Goal: Information Seeking & Learning: Check status

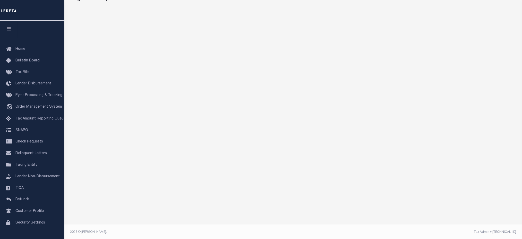
scroll to position [30, 0]
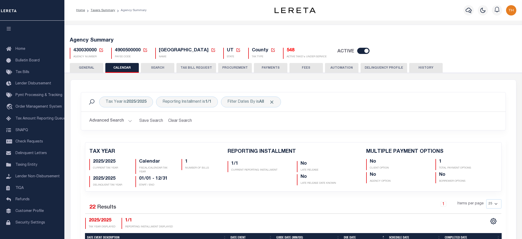
click at [463, 11] on div at bounding box center [469, 10] width 14 height 18
click at [465, 11] on button "button" at bounding box center [469, 10] width 10 height 10
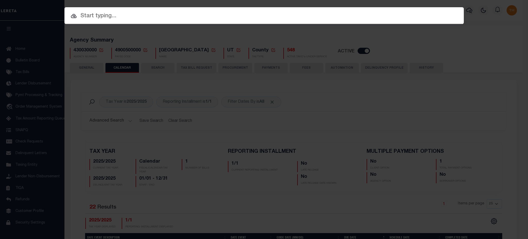
click at [389, 16] on input "text" at bounding box center [263, 16] width 399 height 9
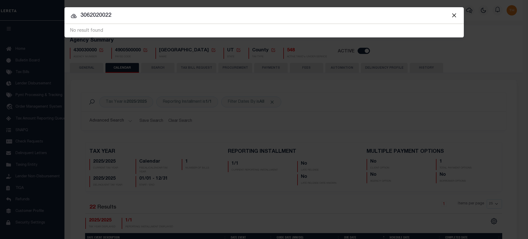
click at [91, 15] on input "3062020022" at bounding box center [263, 15] width 399 height 9
click at [92, 13] on input "3062020022" at bounding box center [263, 15] width 399 height 9
paste input "100106"
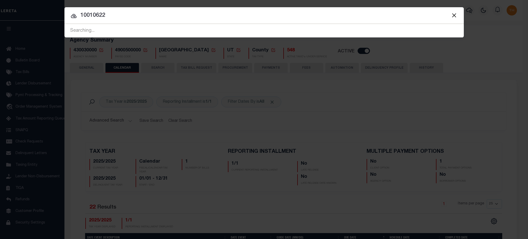
type input "10010622"
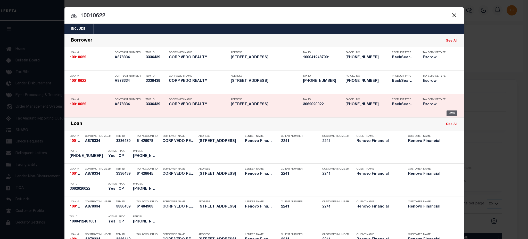
click at [446, 111] on div "OMS" at bounding box center [451, 113] width 11 height 6
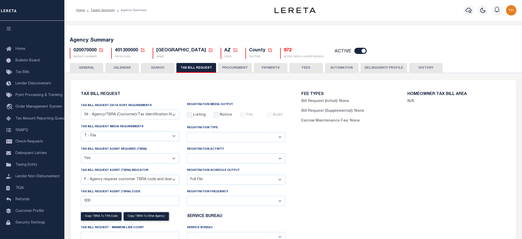
select select "28"
select select "22"
select select "true"
select select "14"
select select "1"
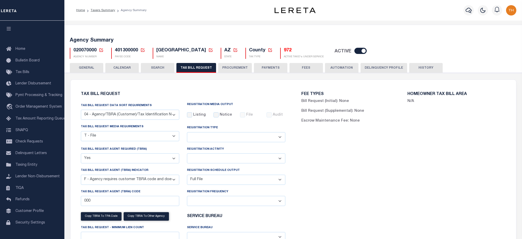
select select
select select "3"
drag, startPoint x: 0, startPoint y: 0, endPoint x: 95, endPoint y: 10, distance: 95.3
click at [95, 10] on link "Taxers Summary" at bounding box center [103, 10] width 24 height 3
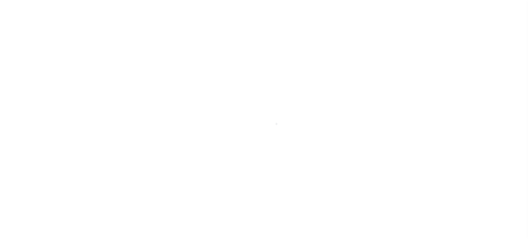
select select
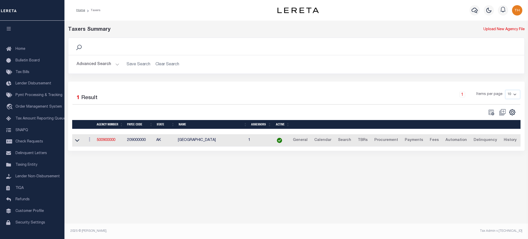
click at [103, 66] on button "Advanced Search" at bounding box center [98, 64] width 43 height 10
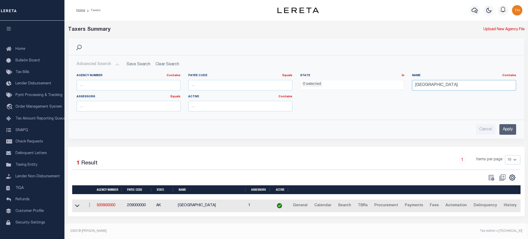
drag, startPoint x: 476, startPoint y: 85, endPoint x: 369, endPoint y: 86, distance: 106.7
click at [369, 86] on div "Agency Number Contains Contains Is Payee Code Equals Equals Is Not Equal To Is …" at bounding box center [296, 94] width 447 height 42
click at [95, 83] on input "text" at bounding box center [129, 85] width 104 height 11
type input "120050000"
click at [464, 84] on input "text" at bounding box center [464, 85] width 104 height 11
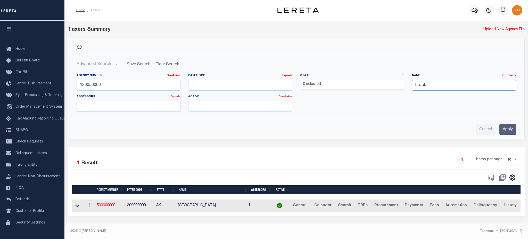
type input "Brooklyn city"
click at [515, 135] on div "Advanced Search Save Search Clear Search tblPayees_dynamictable_____DefaultSave…" at bounding box center [296, 96] width 456 height 83
click at [509, 131] on input "Apply" at bounding box center [507, 129] width 17 height 11
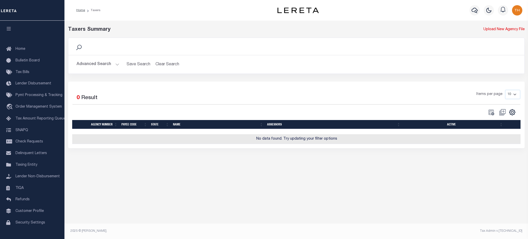
click at [95, 68] on button "Advanced Search" at bounding box center [98, 64] width 43 height 10
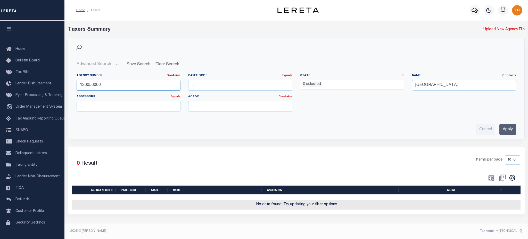
click at [90, 87] on input "120050000" at bounding box center [129, 85] width 104 height 11
click at [505, 127] on input "Apply" at bounding box center [507, 129] width 17 height 11
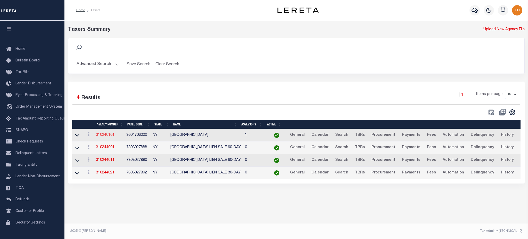
click at [101, 136] on link "310240101" at bounding box center [105, 135] width 19 height 4
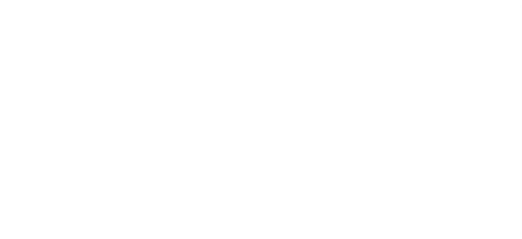
select select
checkbox input "false"
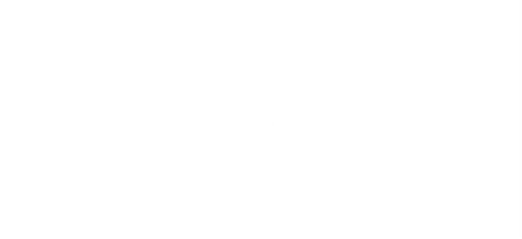
checkbox input "false"
type input "3604703000"
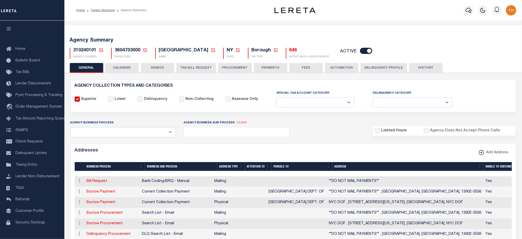
click at [290, 52] on h5 "646" at bounding box center [310, 51] width 40 height 6
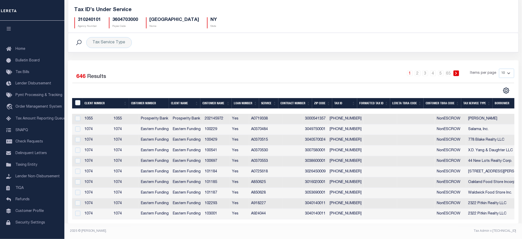
scroll to position [36, 0]
click at [340, 104] on th "Tax ID" at bounding box center [344, 103] width 25 height 11
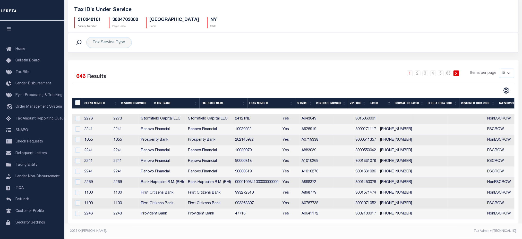
click at [377, 102] on th "Tax ID" at bounding box center [380, 103] width 25 height 11
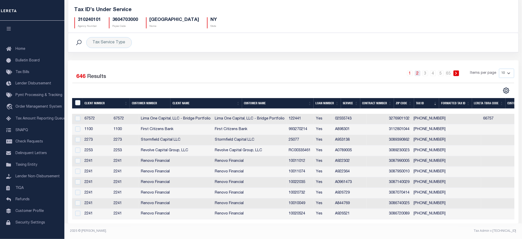
click at [418, 72] on link "2" at bounding box center [418, 73] width 6 height 6
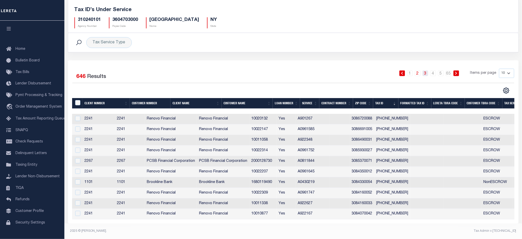
click at [427, 70] on link "3" at bounding box center [426, 73] width 6 height 6
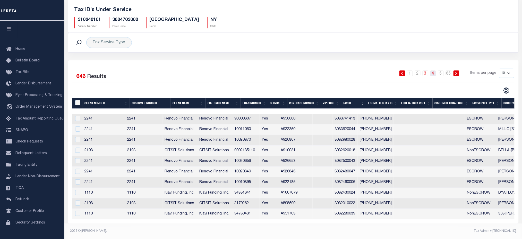
click at [432, 71] on link "4" at bounding box center [434, 73] width 6 height 6
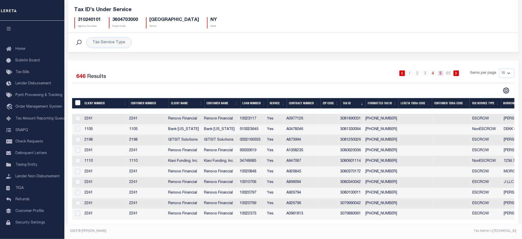
click at [440, 71] on link "5" at bounding box center [441, 73] width 6 height 6
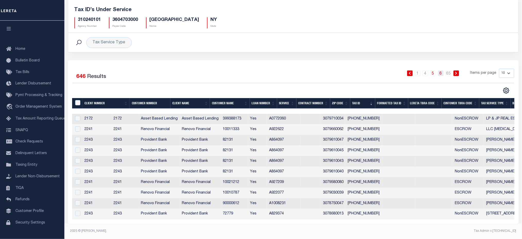
click at [440, 70] on link "6" at bounding box center [441, 73] width 6 height 6
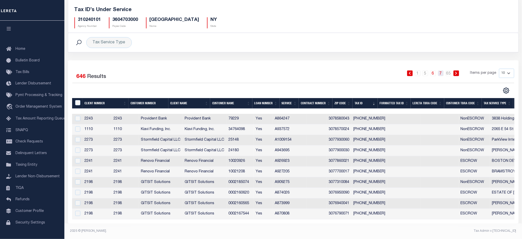
click at [440, 70] on link "7" at bounding box center [441, 73] width 6 height 6
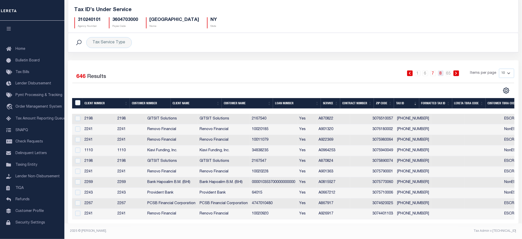
click at [442, 71] on link "8" at bounding box center [441, 73] width 6 height 6
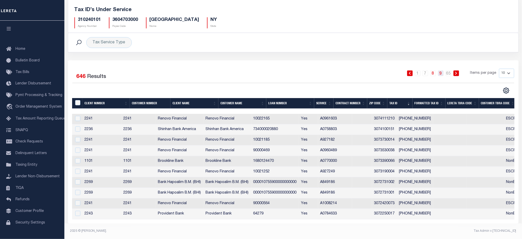
click at [440, 70] on link "9" at bounding box center [441, 73] width 6 height 6
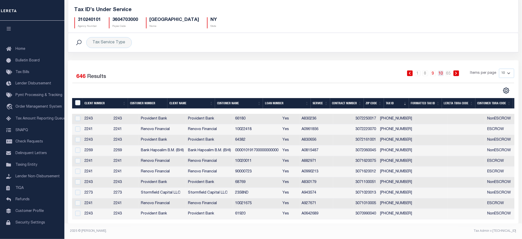
click at [442, 72] on link "10" at bounding box center [441, 73] width 6 height 6
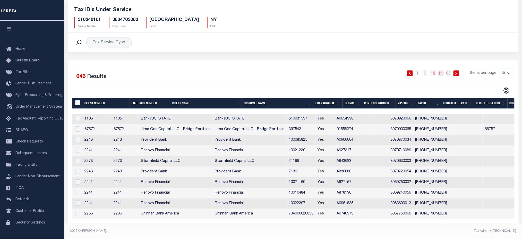
click at [440, 72] on link "11" at bounding box center [441, 73] width 6 height 6
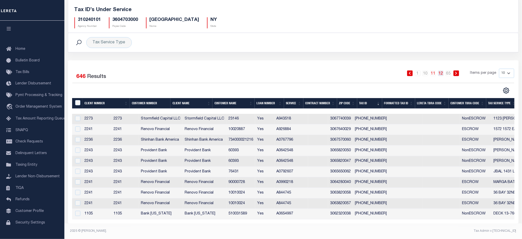
click at [441, 72] on link "12" at bounding box center [441, 73] width 6 height 6
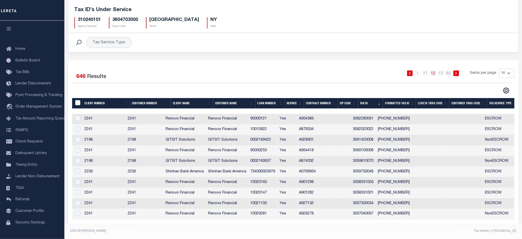
click at [266, 127] on td "10010622" at bounding box center [263, 129] width 29 height 11
checkbox input "true"
click at [266, 127] on tr "2241 2241 Renovo Financial Renovo Financial 10010622 Yes A878334 3062020022 [PH…" at bounding box center [379, 129] width 615 height 11
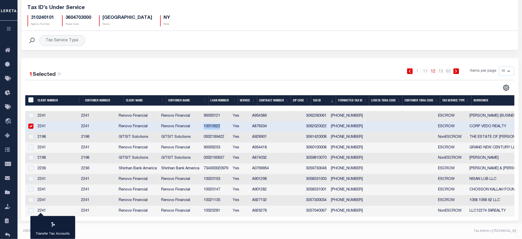
copy td "10010622"
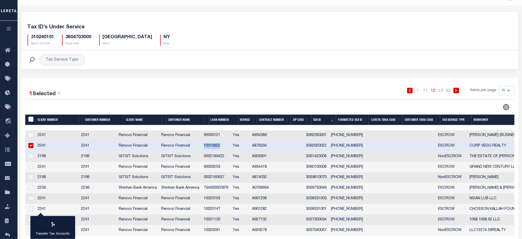
scroll to position [0, 0]
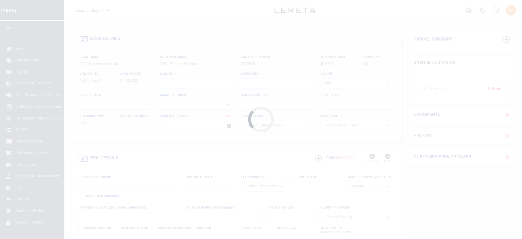
type input "10010622"
type input "CORP VEDO REALTY"
select select
type input "[STREET_ADDRESS]"
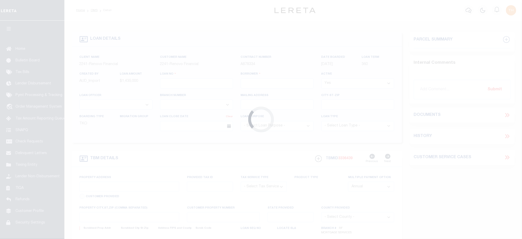
type input "CRESCO,[GEOGRAPHIC_DATA],18326"
select select "10"
select select "Escrow"
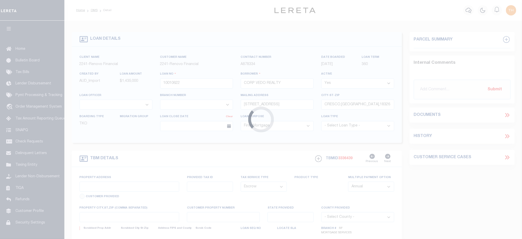
type input "[STREET_ADDRESS]"
type input "06202 0022"
type input "[GEOGRAPHIC_DATA]"
type input "a0kUS0000018FKf"
type input "NY"
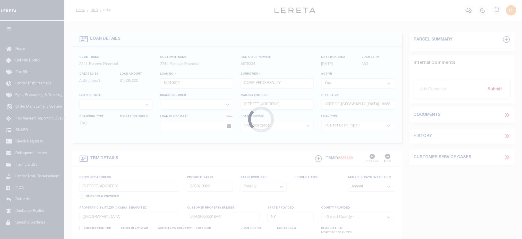
select select
select select "25067"
select select
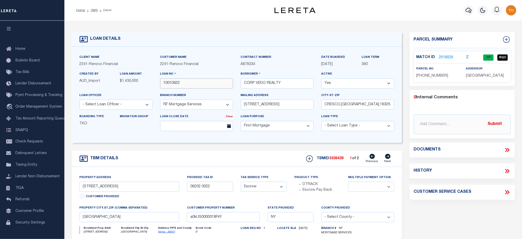
drag, startPoint x: 166, startPoint y: 83, endPoint x: 196, endPoint y: 84, distance: 30.1
click at [196, 84] on input "10010622" at bounding box center [196, 83] width 73 height 10
click at [206, 64] on div "2241 - Renovo Financial" at bounding box center [196, 65] width 73 height 6
click at [447, 57] on link "2018026" at bounding box center [446, 57] width 14 height 5
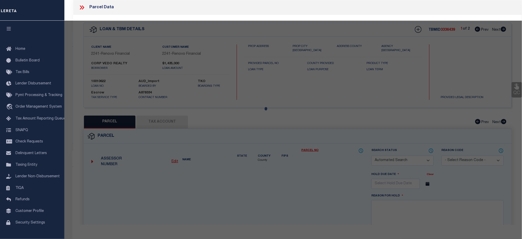
checkbox input "false"
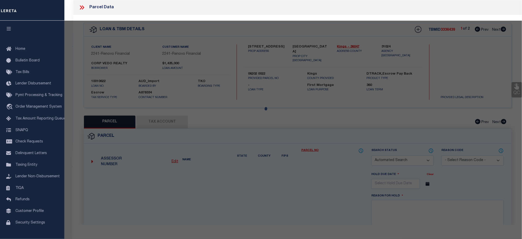
select select "CP"
select select "ACT"
type input "VEDO REALTY CORP."
select select "AGF"
select select "ADD"
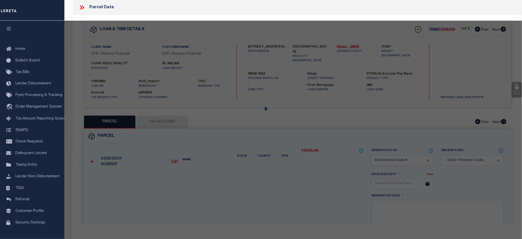
type input "[STREET_ADDRESS]"
type input "[GEOGRAPHIC_DATA]"
type textarea "Borough: [GEOGRAPHIC_DATA] Block: 6202 Lot: 22"
type textarea "[DATE] Request: This was a service transfer loan and the borrower advised that …"
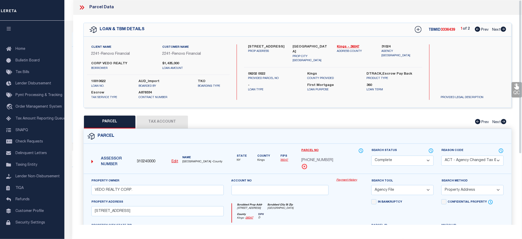
click at [352, 181] on link "Payment History" at bounding box center [349, 180] width 27 height 4
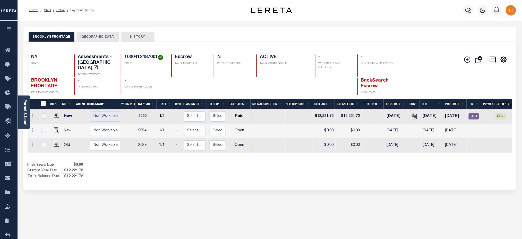
click at [87, 33] on button "[GEOGRAPHIC_DATA]" at bounding box center [98, 37] width 43 height 10
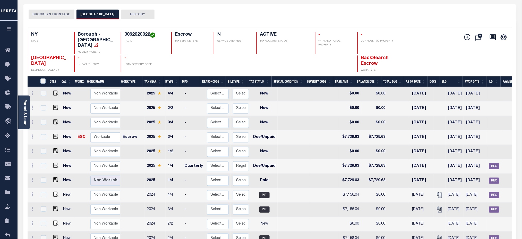
scroll to position [34, 0]
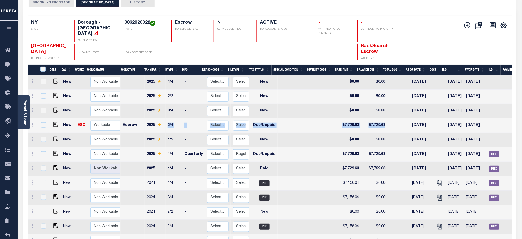
drag, startPoint x: 166, startPoint y: 117, endPoint x: 385, endPoint y: 120, distance: 218.8
click at [385, 120] on tr "New ESC Non Workable Workable Escrow 2025 2/4 - Select... Payment Reversal Taxa…" at bounding box center [292, 125] width 529 height 14
drag, startPoint x: 145, startPoint y: 148, endPoint x: 190, endPoint y: 147, distance: 45.4
click at [190, 147] on tr "New Non Workable Workable 2025 1/4 Quarterly Select... Payment Reversal Taxable…" at bounding box center [292, 154] width 529 height 14
drag, startPoint x: 147, startPoint y: 161, endPoint x: 175, endPoint y: 161, distance: 27.6
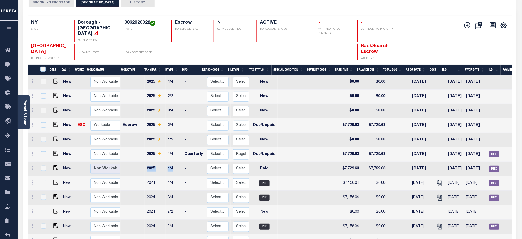
click at [175, 162] on tr "New Non Workable Workable 2025 1/4 - Select... Payment Reversal Taxable Value C…" at bounding box center [292, 169] width 529 height 14
click at [53, 165] on img "" at bounding box center [55, 167] width 5 height 5
checkbox input "true"
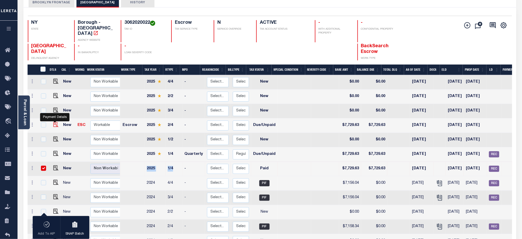
click at [55, 122] on img "" at bounding box center [55, 124] width 5 height 5
checkbox input "true"
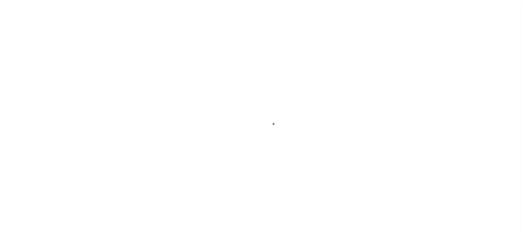
checkbox input "false"
type input "Q0000000"
type input "Quarterly"
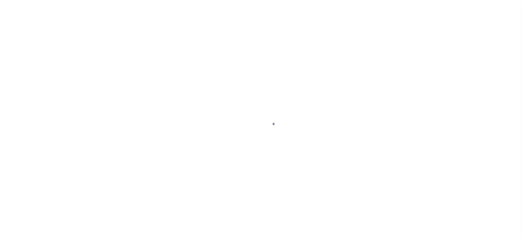
type input "[DATE]"
select select "PYD"
type input "$7,729.63"
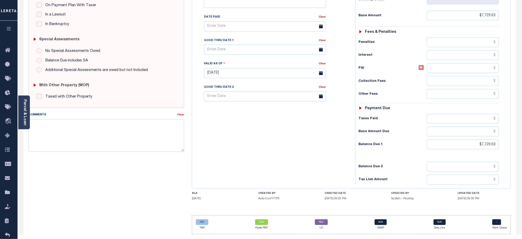
scroll to position [141, 0]
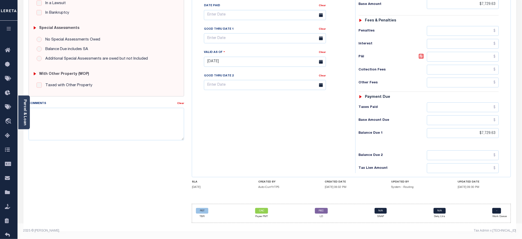
drag, startPoint x: 256, startPoint y: 181, endPoint x: 355, endPoint y: 186, distance: 99.8
click at [355, 186] on div "SLA [DATE] CREATED BY Auto-CurrYrTPS CREATED DATE [DATE] 06:02 PM UPDATED BY Sy…" at bounding box center [351, 185] width 319 height 11
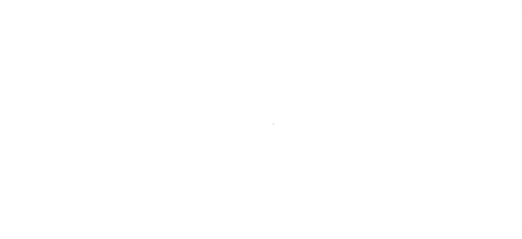
select select "DUE"
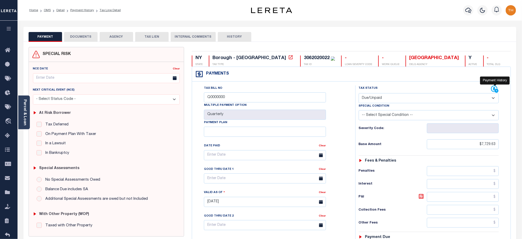
click at [496, 91] on icon at bounding box center [497, 91] width 4 height 4
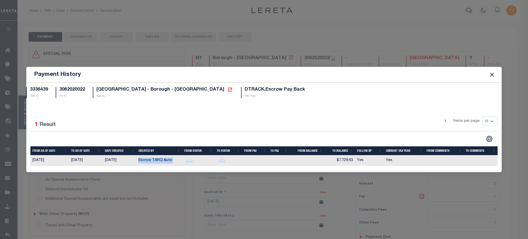
drag, startPoint x: 137, startPoint y: 162, endPoint x: 233, endPoint y: 163, distance: 95.6
click at [233, 163] on tr "06/06/2025 06/21/2025 07/13/2025 Escrow TARQ Auto NW2 DUE $7,729.63 Yes Yes" at bounding box center [263, 160] width 467 height 11
click at [492, 73] on button "Close" at bounding box center [491, 74] width 7 height 7
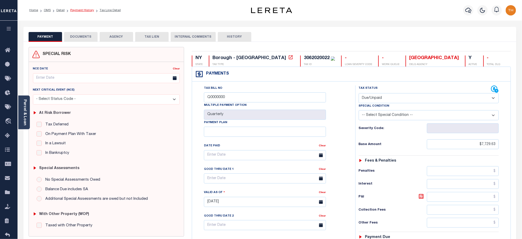
click at [77, 10] on link "Payment History" at bounding box center [82, 10] width 24 height 3
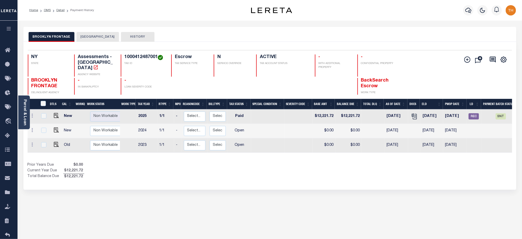
click at [88, 38] on button "[GEOGRAPHIC_DATA]" at bounding box center [98, 37] width 43 height 10
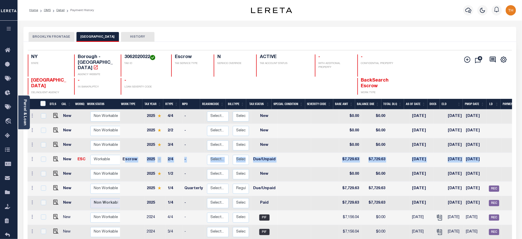
drag, startPoint x: 488, startPoint y: 151, endPoint x: 125, endPoint y: 153, distance: 362.8
click at [125, 153] on tr "New ESC Non Workable Workable Escrow 2025 2/4 - Select... Payment Reversal Taxa…" at bounding box center [292, 160] width 529 height 14
click at [53, 185] on img "" at bounding box center [55, 187] width 5 height 5
checkbox input "true"
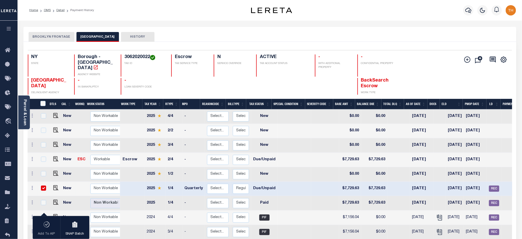
click at [47, 181] on td at bounding box center [43, 188] width 11 height 14
checkbox input "false"
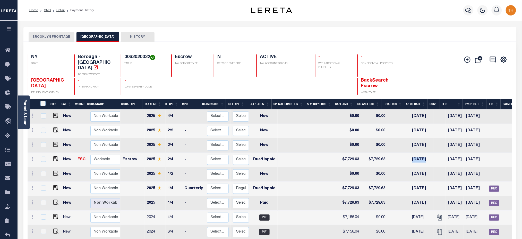
drag, startPoint x: 437, startPoint y: 151, endPoint x: 406, endPoint y: 152, distance: 31.7
click at [406, 153] on tr "New ESC Non Workable Workable Escrow 2025 2/4 - Select... Payment Reversal Taxa…" at bounding box center [292, 160] width 529 height 14
click at [9, 28] on icon "button" at bounding box center [9, 28] width 6 height 5
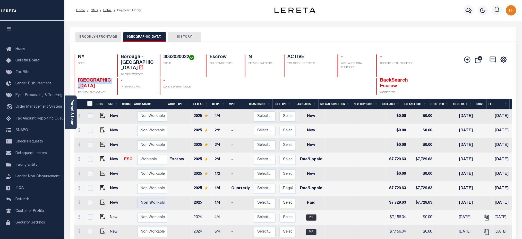
drag, startPoint x: 77, startPoint y: 74, endPoint x: 92, endPoint y: 80, distance: 16.6
click at [92, 80] on div "BROOKLYN CITY DELINQUENT AGENCY" at bounding box center [93, 86] width 37 height 17
copy span "[GEOGRAPHIC_DATA]"
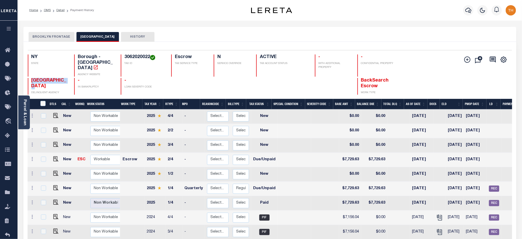
scroll to position [2, 0]
click at [42, 184] on input "checkbox" at bounding box center [43, 186] width 5 height 5
checkbox input "true"
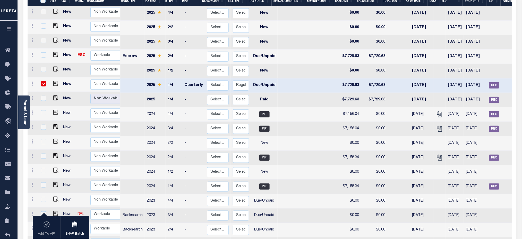
scroll to position [34, 0]
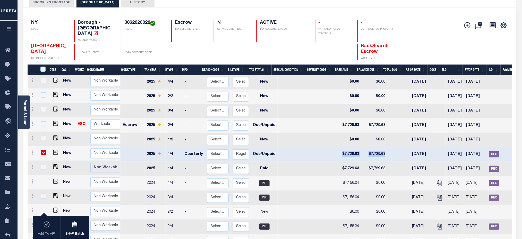
drag, startPoint x: 333, startPoint y: 146, endPoint x: 384, endPoint y: 146, distance: 51.8
click at [384, 147] on tr "New Non Workable Workable 2025 1/4 Quarterly Select... Payment Reversal Taxable…" at bounding box center [292, 154] width 529 height 14
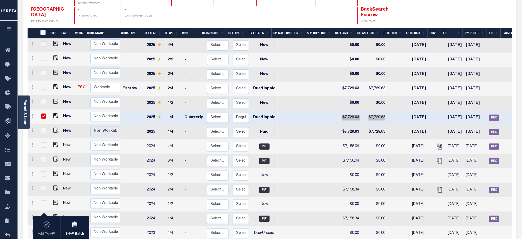
scroll to position [54, 0]
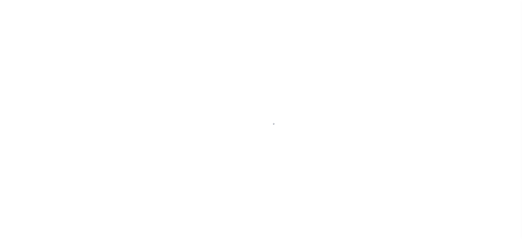
checkbox input "false"
type input "Q0000000"
type input "Quarterly"
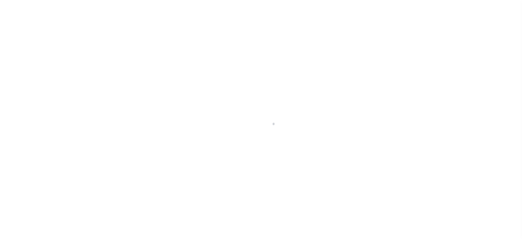
type input "[DATE]"
select select "DUE"
type input "$7,729.63"
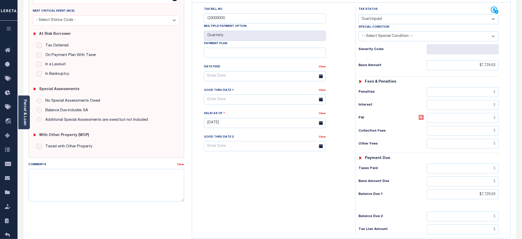
scroll to position [141, 0]
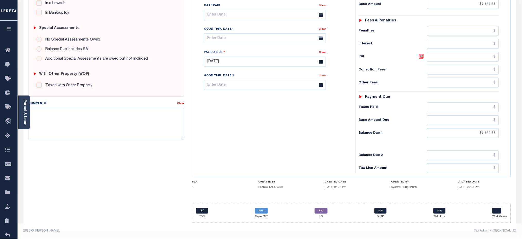
drag, startPoint x: 255, startPoint y: 182, endPoint x: 361, endPoint y: 189, distance: 107.1
click at [361, 189] on div "SLA - CREATED BY Escrow TARQ Auto CREATED DATE [DATE] 04:32 PM UPDATED BY Syste…" at bounding box center [351, 185] width 319 height 11
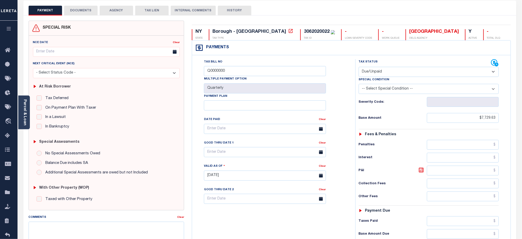
scroll to position [0, 0]
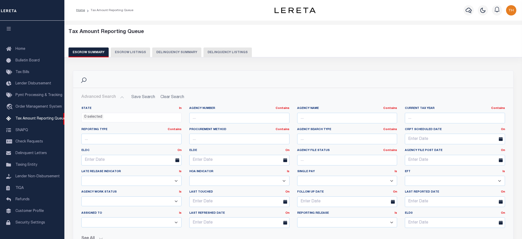
select select
select select "100"
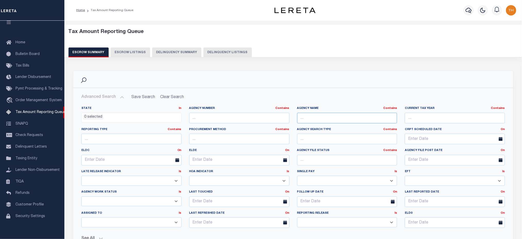
click at [345, 121] on input "text" at bounding box center [347, 118] width 100 height 11
paste input "[GEOGRAPHIC_DATA]"
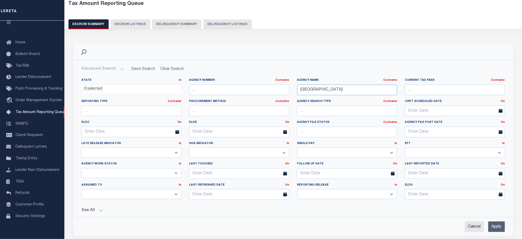
scroll to position [69, 0]
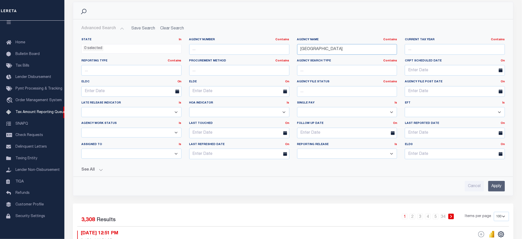
type input "[GEOGRAPHIC_DATA]"
click at [500, 190] on input "Apply" at bounding box center [497, 186] width 17 height 11
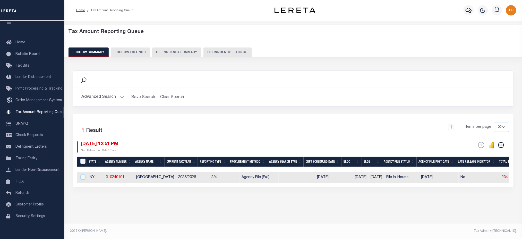
scroll to position [0, 0]
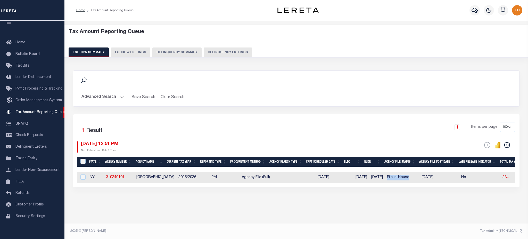
drag, startPoint x: 391, startPoint y: 178, endPoint x: 419, endPoint y: 179, distance: 28.4
click at [419, 179] on td "File In-House" at bounding box center [402, 177] width 35 height 11
checkbox input "true"
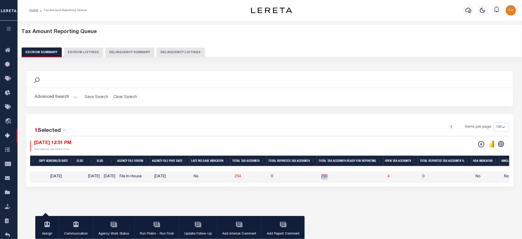
drag, startPoint x: 321, startPoint y: 179, endPoint x: 331, endPoint y: 179, distance: 10.8
click at [331, 179] on tr "NY 310240101 [GEOGRAPHIC_DATA] 2025/2026 2/4 Agency File (Full) [DATE] [DATE] […" at bounding box center [336, 176] width 1052 height 11
drag, startPoint x: 333, startPoint y: 186, endPoint x: 455, endPoint y: 187, distance: 122.4
click at [455, 186] on div "1 Selected 1 Result 1 Items per page 10 25 50 100 500 [DATE] 12:51 PM ESCROW We…" at bounding box center [270, 150] width 488 height 72
drag, startPoint x: 346, startPoint y: 186, endPoint x: 458, endPoint y: 187, distance: 112.9
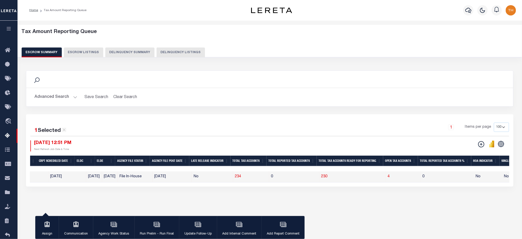
click at [458, 186] on div "1 Selected 1 Result 1 Items per page 10 25 50 100 500 [DATE] 12:51 PM ESCROW We…" at bounding box center [270, 150] width 488 height 72
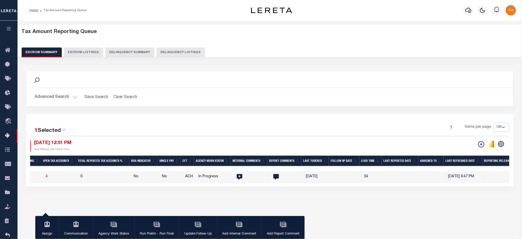
scroll to position [0, 570]
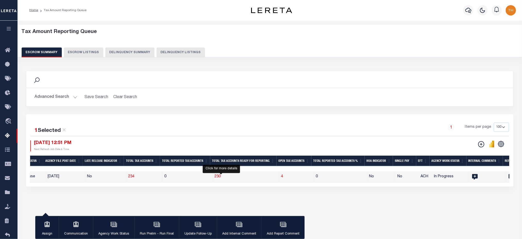
click at [219, 176] on span "230" at bounding box center [218, 176] width 6 height 4
select select "100"
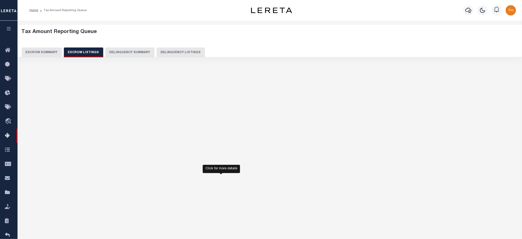
select select "100"
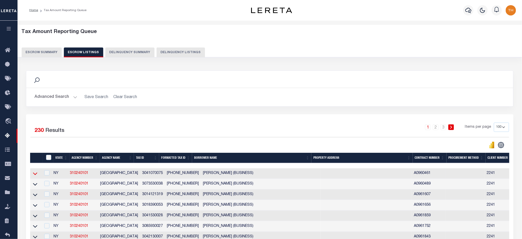
click at [36, 173] on icon at bounding box center [35, 173] width 4 height 5
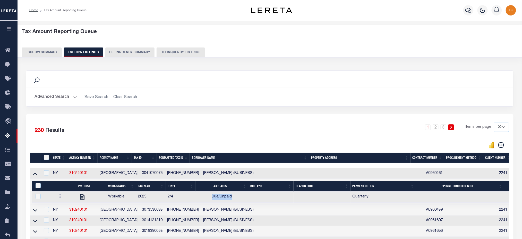
drag, startPoint x: 213, startPoint y: 198, endPoint x: 234, endPoint y: 198, distance: 21.4
click at [234, 198] on td "Due/Unpaid" at bounding box center [222, 196] width 53 height 11
checkbox input "true"
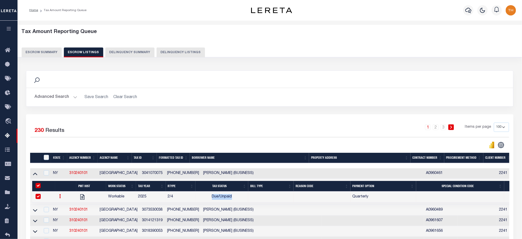
click at [48, 51] on button "Escrow Summary" at bounding box center [42, 52] width 40 height 10
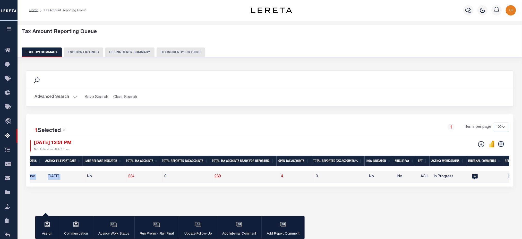
drag, startPoint x: 192, startPoint y: 186, endPoint x: 90, endPoint y: 181, distance: 102.4
click at [90, 181] on div "1 Selected 1 Result 1 Items per page 10 25 50 100 500 [DATE] 12:51 PM ESCROW We…" at bounding box center [270, 150] width 488 height 72
click at [141, 182] on div "State Agency Number Agency Name Current Tax Year Reporting Type Procurement Met…" at bounding box center [269, 176] width 479 height 11
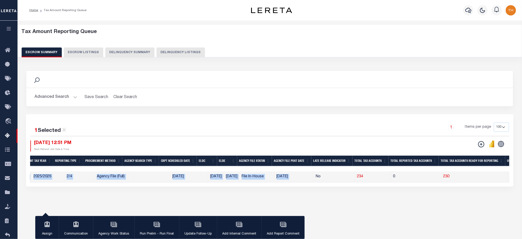
click at [211, 207] on div "Tax Amount Reporting Queue Escrow Summary Escrow Listings In" at bounding box center [270, 121] width 502 height 191
click at [259, 178] on td "File In-House" at bounding box center [257, 176] width 35 height 11
checkbox input "false"
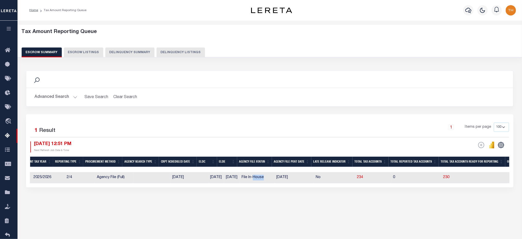
click at [259, 178] on td "File In-House" at bounding box center [257, 177] width 35 height 11
checkbox input "true"
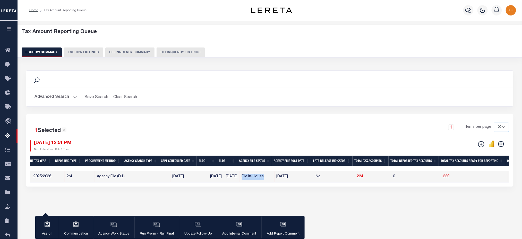
drag, startPoint x: 247, startPoint y: 176, endPoint x: 273, endPoint y: 176, distance: 25.5
click at [273, 176] on td "File In-House" at bounding box center [257, 176] width 35 height 11
checkbox input "false"
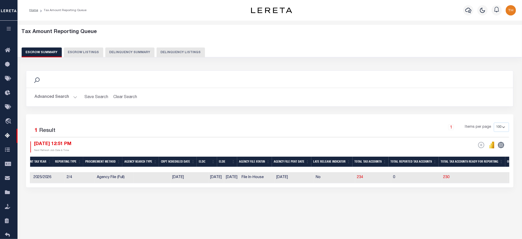
click at [461, 208] on div "Tax Amount Reporting Queue Escrow Summary Escrow Listings In" at bounding box center [270, 122] width 502 height 192
drag, startPoint x: 247, startPoint y: 178, endPoint x: 272, endPoint y: 179, distance: 25.6
click at [272, 179] on td "File In-House" at bounding box center [257, 177] width 35 height 11
checkbox input "true"
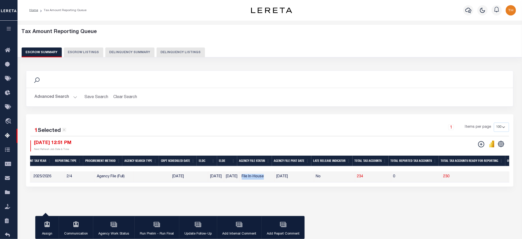
scroll to position [0, 0]
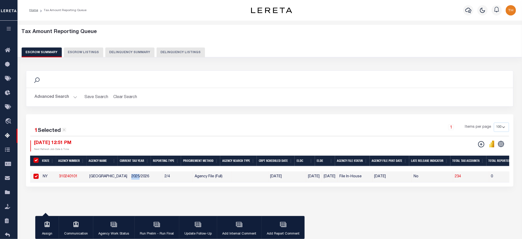
drag, startPoint x: 124, startPoint y: 175, endPoint x: 131, endPoint y: 177, distance: 7.4
click at [131, 177] on td "2025/2026" at bounding box center [145, 176] width 33 height 11
checkbox input "false"
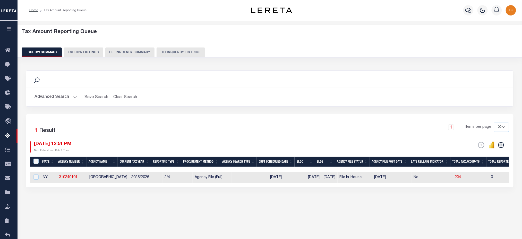
drag, startPoint x: 155, startPoint y: 178, endPoint x: 269, endPoint y: 185, distance: 114.3
click at [163, 178] on td "2/4" at bounding box center [178, 177] width 30 height 11
checkbox input "true"
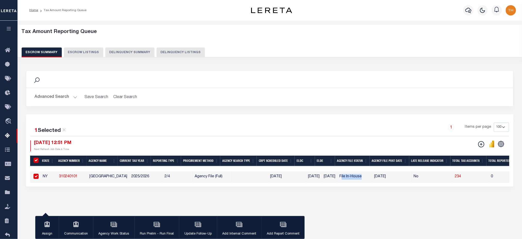
drag, startPoint x: 369, startPoint y: 178, endPoint x: 347, endPoint y: 177, distance: 21.9
click at [347, 177] on td "File In-House" at bounding box center [355, 176] width 35 height 11
checkbox input "false"
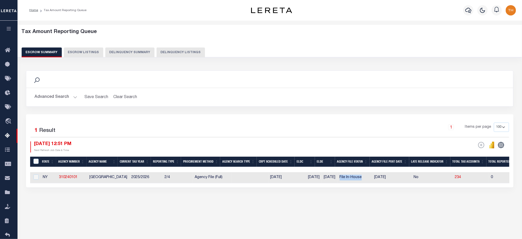
drag, startPoint x: 345, startPoint y: 178, endPoint x: 369, endPoint y: 177, distance: 23.7
click at [369, 177] on td "File In-House" at bounding box center [355, 177] width 35 height 11
checkbox input "true"
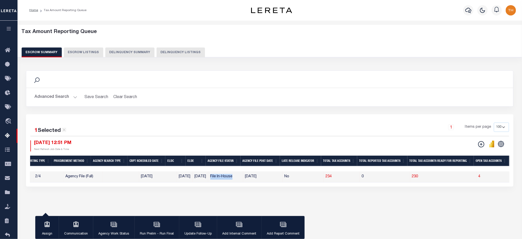
scroll to position [0, 151]
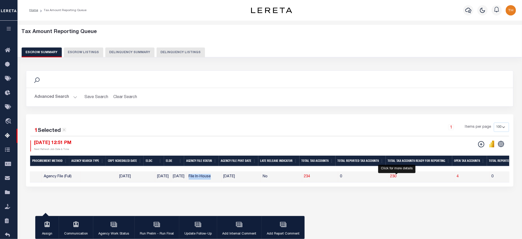
click at [397, 178] on span "230" at bounding box center [394, 176] width 6 height 4
select select "100"
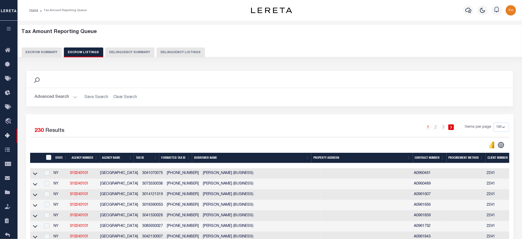
scroll to position [34, 0]
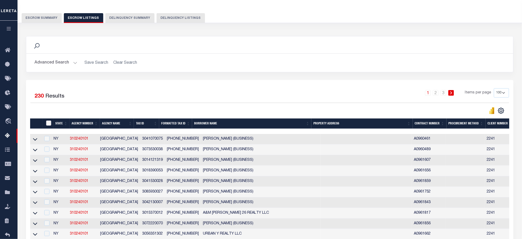
click at [50, 123] on input "ID" at bounding box center [48, 122] width 5 height 5
checkbox input "true"
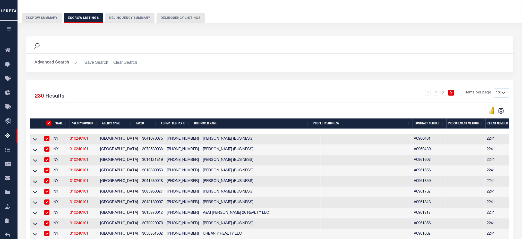
checkbox input "true"
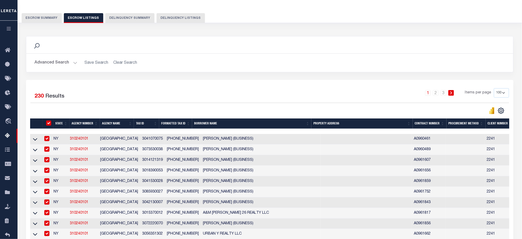
checkbox input "true"
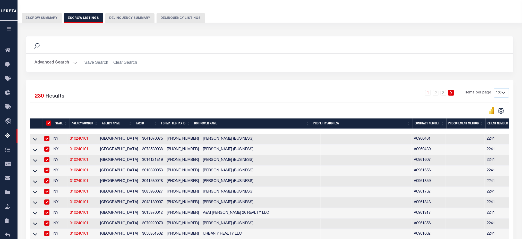
checkbox input "true"
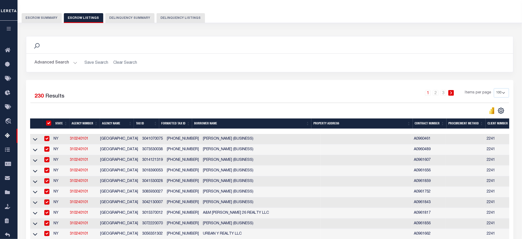
checkbox input "true"
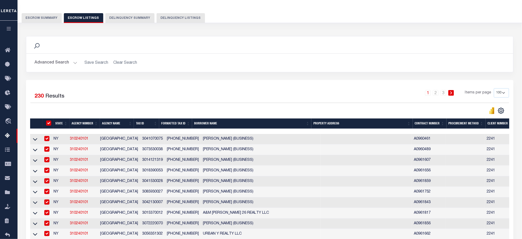
checkbox input "true"
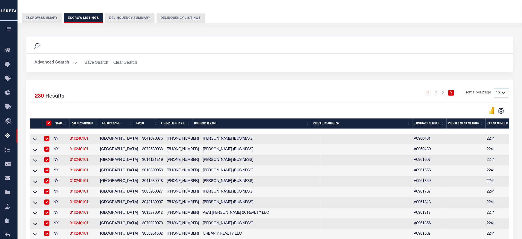
checkbox input "true"
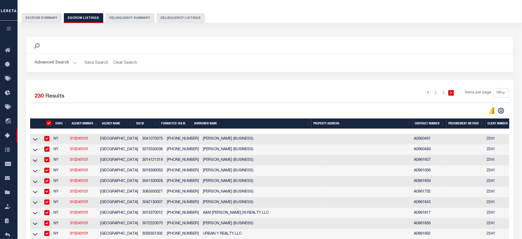
checkbox input "true"
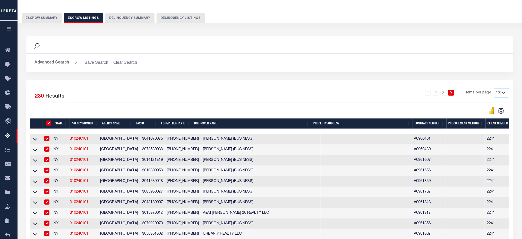
checkbox input "true"
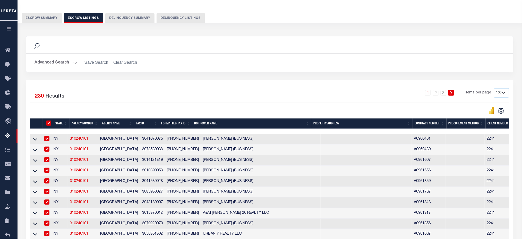
checkbox input "true"
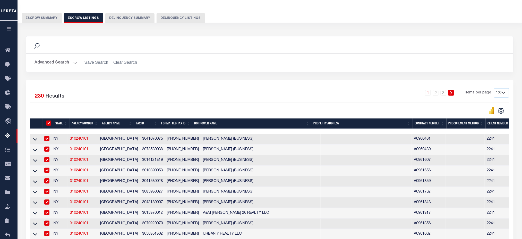
checkbox input "true"
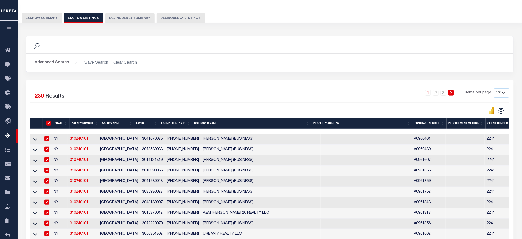
checkbox input "true"
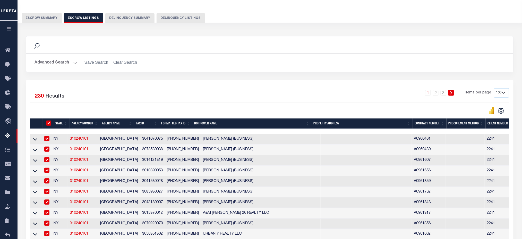
checkbox input "true"
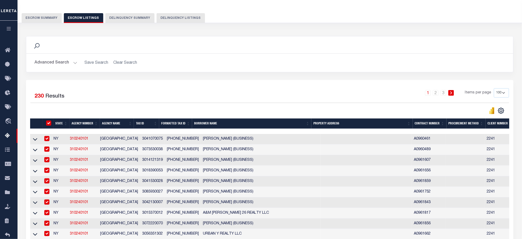
checkbox input "true"
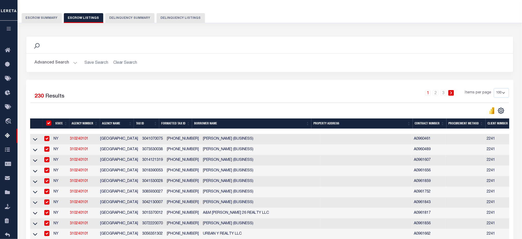
checkbox input "true"
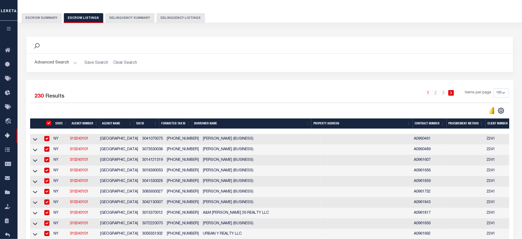
checkbox input "true"
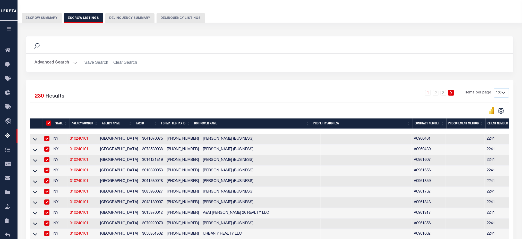
checkbox input "true"
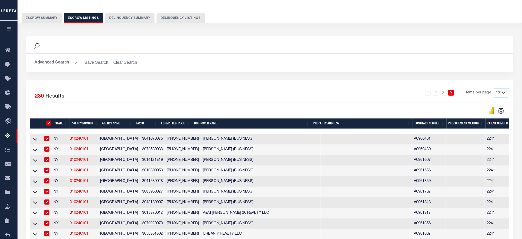
checkbox input "true"
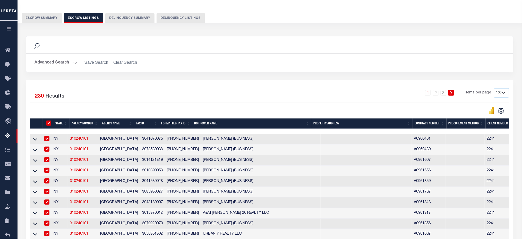
checkbox input "true"
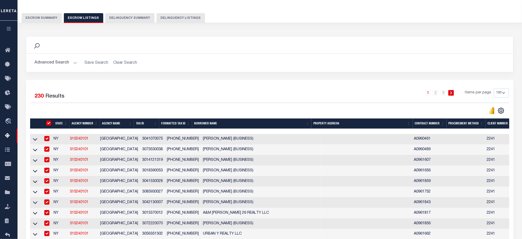
checkbox input "true"
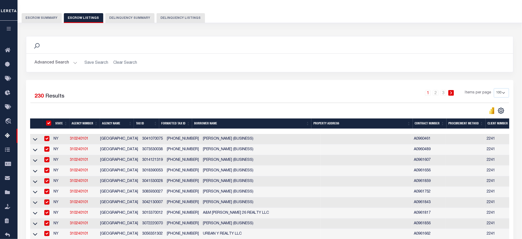
checkbox input "true"
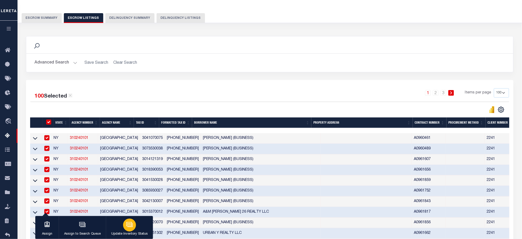
click at [124, 224] on div "button" at bounding box center [129, 224] width 13 height 13
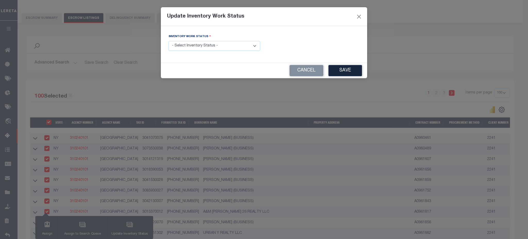
click at [201, 47] on select "- Select Inventory Status - Manual - Exception Pended - Awaiting Search Late Ad…" at bounding box center [214, 46] width 91 height 10
click at [360, 19] on button "Close" at bounding box center [359, 16] width 7 height 7
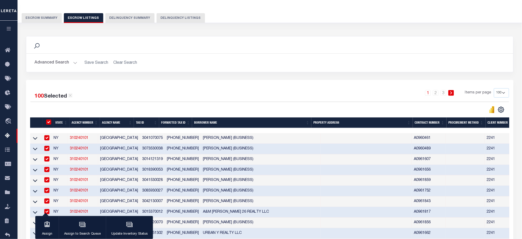
click at [46, 123] on input "ID" at bounding box center [48, 121] width 5 height 5
checkbox input "false"
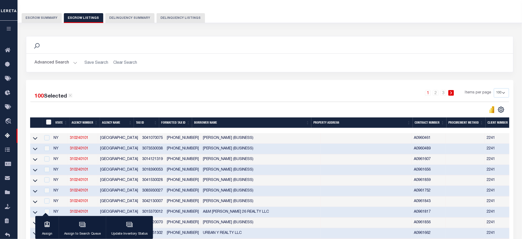
checkbox input "false"
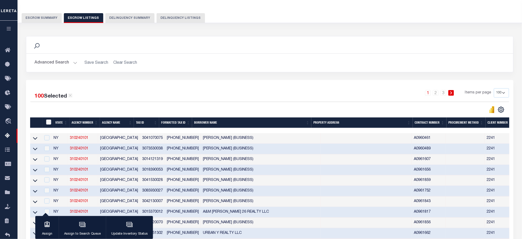
checkbox input "false"
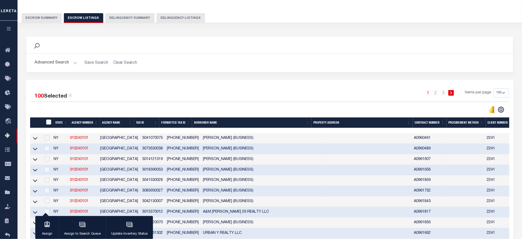
checkbox input "false"
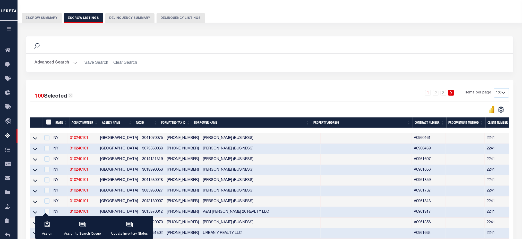
checkbox input "false"
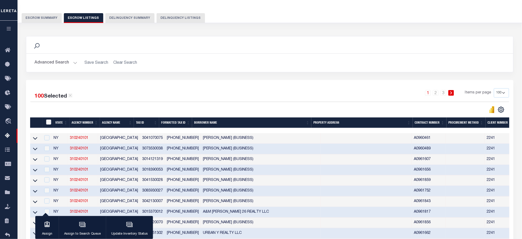
checkbox input "false"
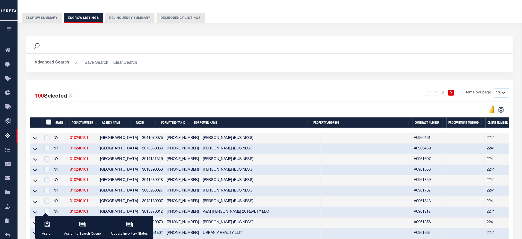
checkbox input "false"
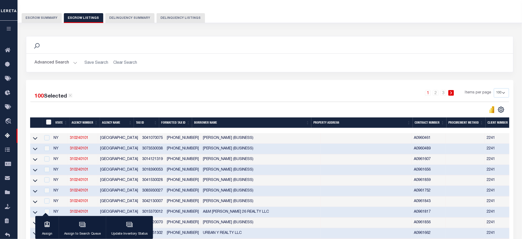
checkbox input "false"
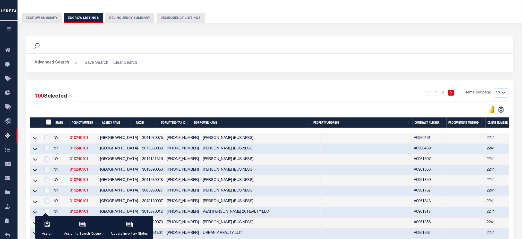
checkbox input "false"
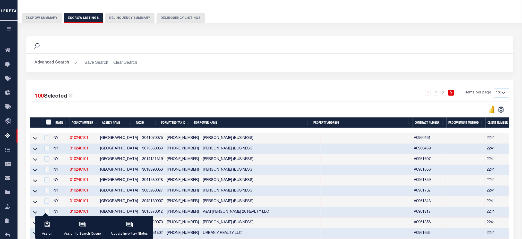
checkbox input "false"
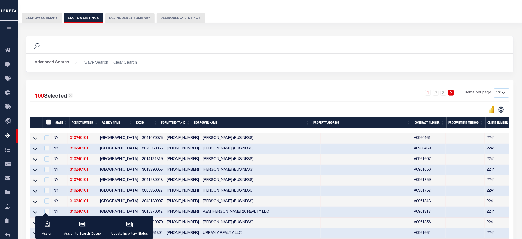
checkbox input "false"
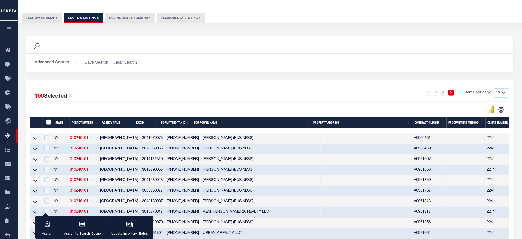
checkbox input "false"
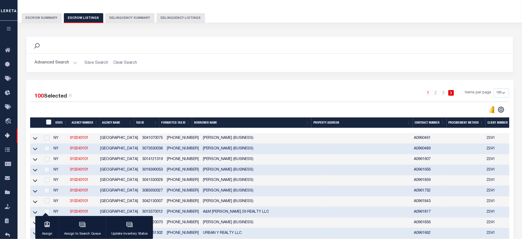
checkbox input "false"
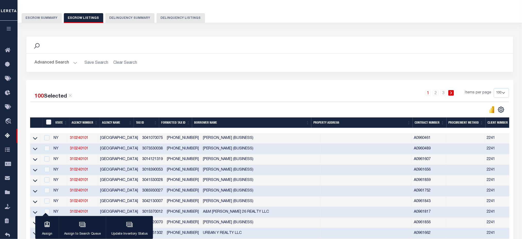
checkbox input "false"
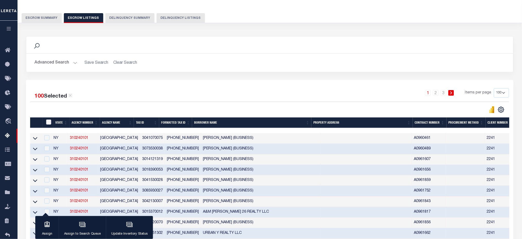
checkbox input "false"
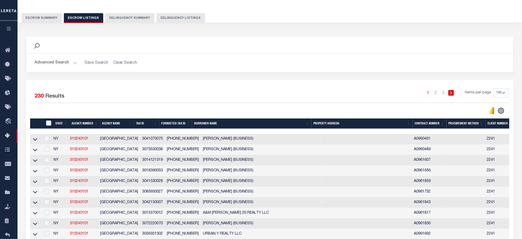
click at [39, 19] on button "Escrow Summary" at bounding box center [42, 18] width 40 height 10
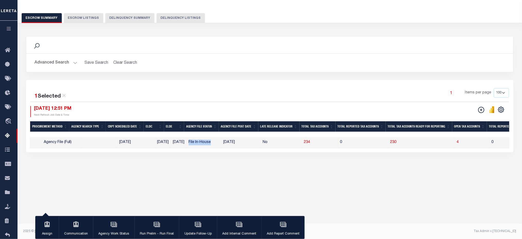
click at [194, 143] on td "File In-House" at bounding box center [204, 142] width 35 height 11
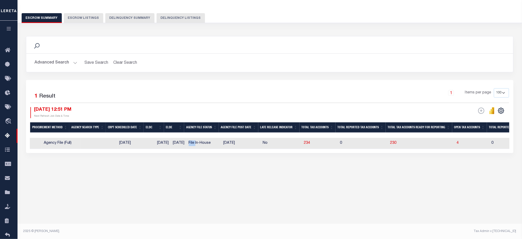
click at [194, 143] on td "File In-House" at bounding box center [204, 143] width 35 height 11
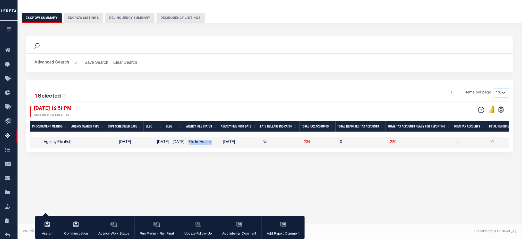
click at [194, 143] on td "File In-House" at bounding box center [204, 142] width 35 height 11
